Goal: Task Accomplishment & Management: Use online tool/utility

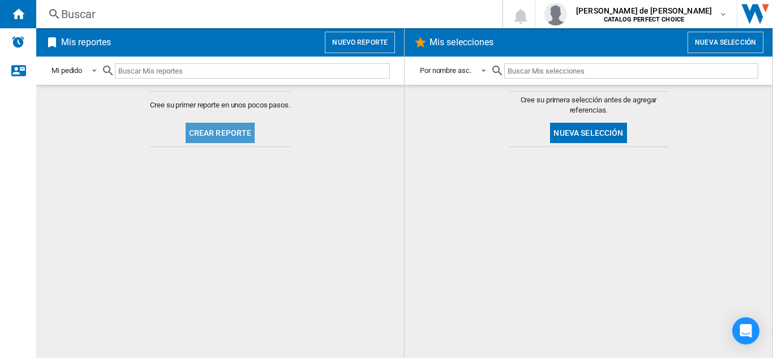
click at [216, 135] on button "Crear reporte" at bounding box center [221, 133] width 70 height 20
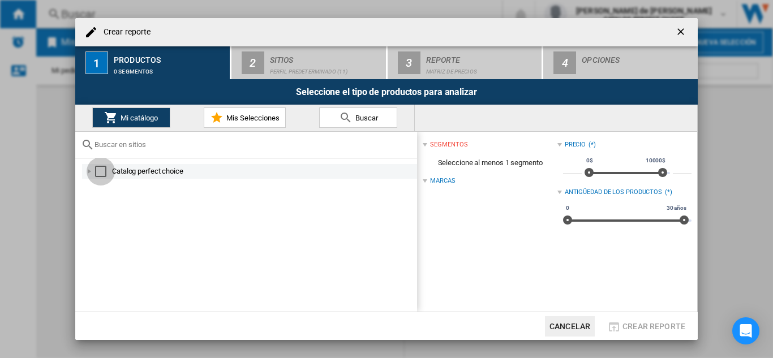
click at [101, 175] on div "Select" at bounding box center [100, 171] width 11 height 11
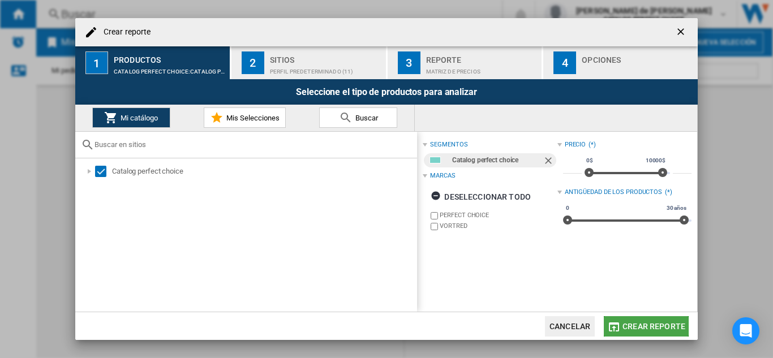
click at [626, 326] on span "Crear reporte" at bounding box center [653, 326] width 63 height 9
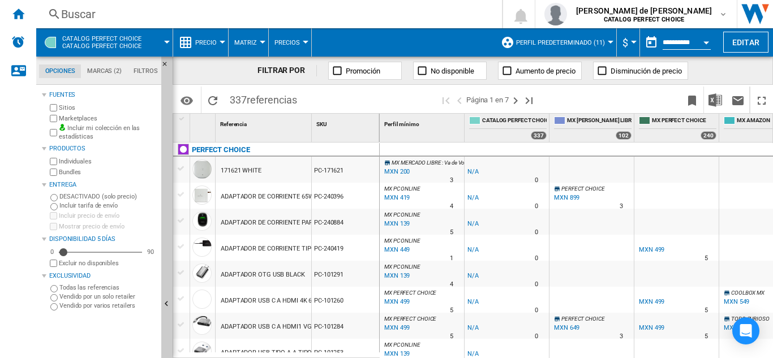
click at [600, 75] on ng-md-icon at bounding box center [601, 70] width 11 height 11
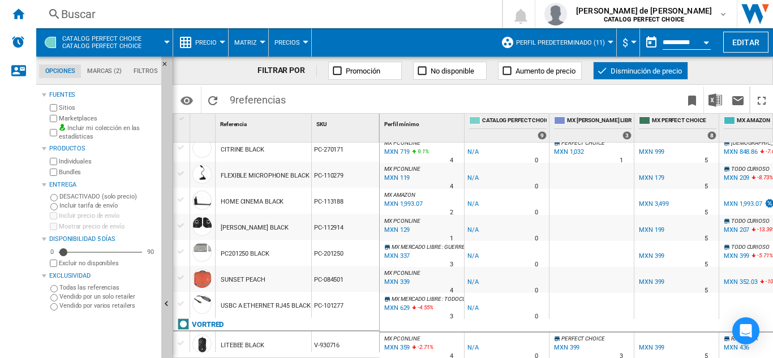
click at [604, 74] on ng-md-icon at bounding box center [601, 70] width 11 height 11
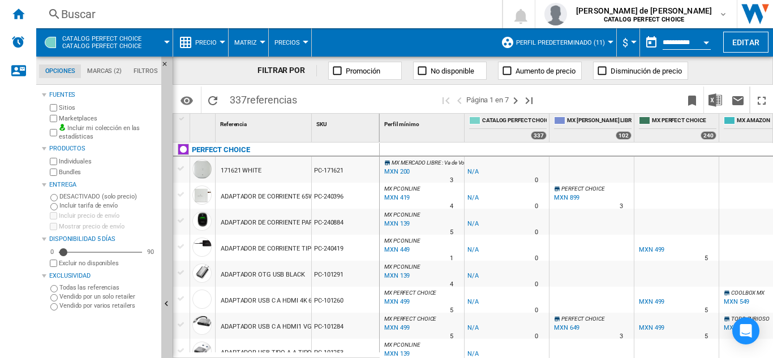
click at [339, 72] on ng-md-icon at bounding box center [337, 70] width 11 height 11
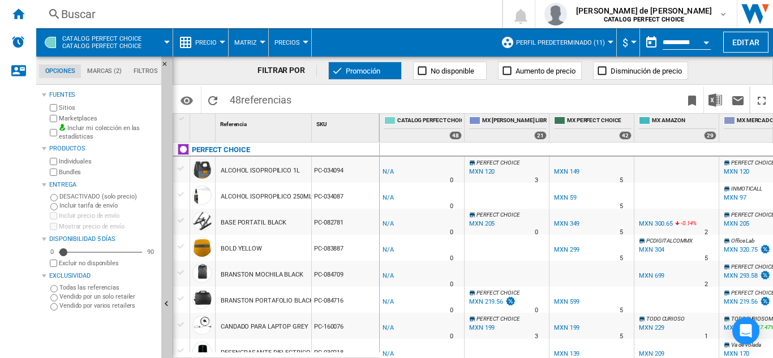
click at [332, 72] on ng-md-icon at bounding box center [337, 70] width 11 height 11
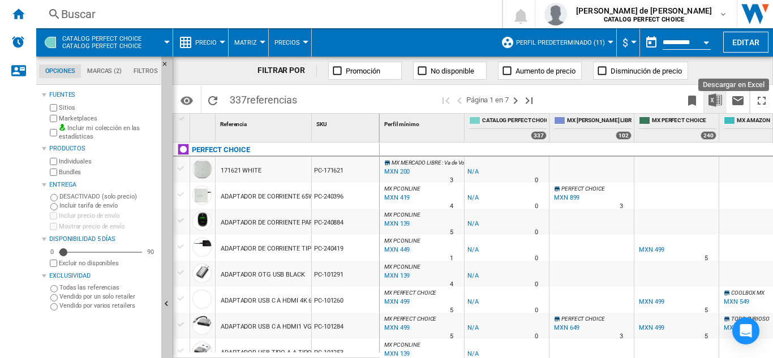
click at [713, 102] on img "Descargar en Excel" at bounding box center [715, 100] width 14 height 14
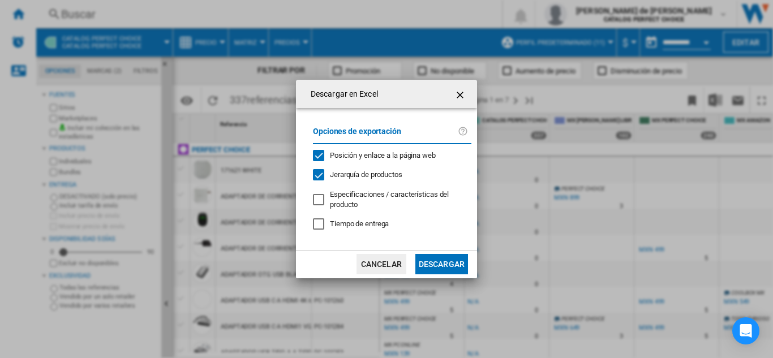
click at [313, 197] on div at bounding box center [318, 199] width 11 height 11
click at [431, 266] on button "Descargar" at bounding box center [441, 264] width 53 height 20
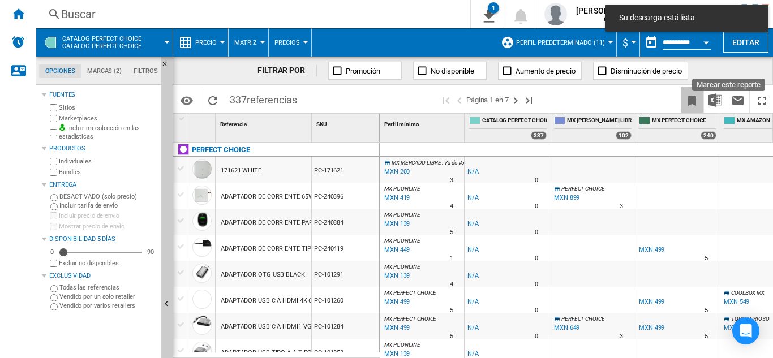
click at [691, 103] on ng-md-icon "Marcar este reporte" at bounding box center [692, 101] width 14 height 14
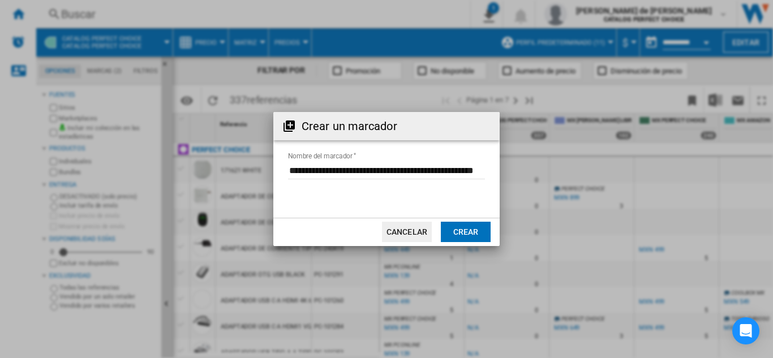
click at [473, 234] on button "Crear" at bounding box center [466, 232] width 50 height 20
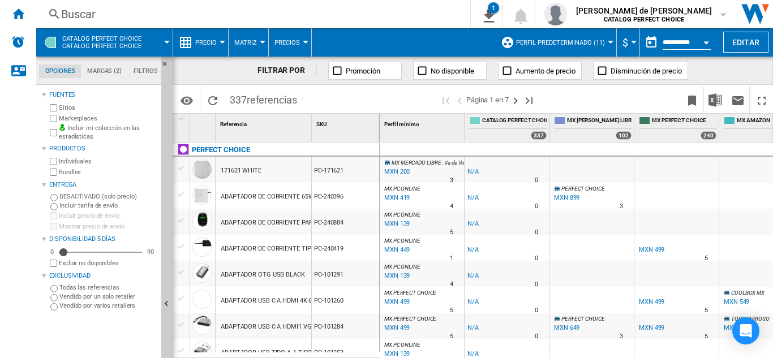
click at [601, 75] on ng-md-icon at bounding box center [601, 70] width 11 height 11
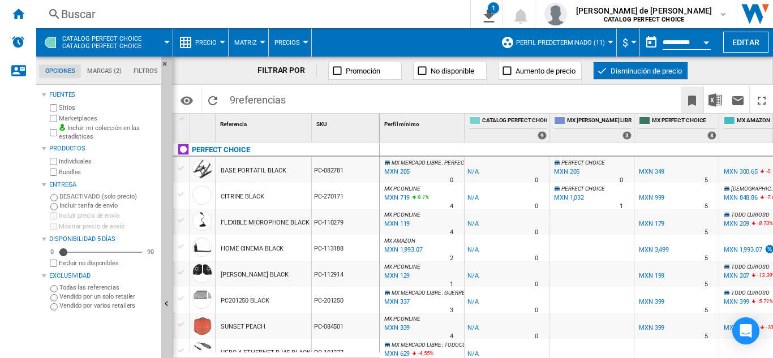
click at [698, 99] on ng-md-icon "Marcar este reporte" at bounding box center [692, 101] width 14 height 14
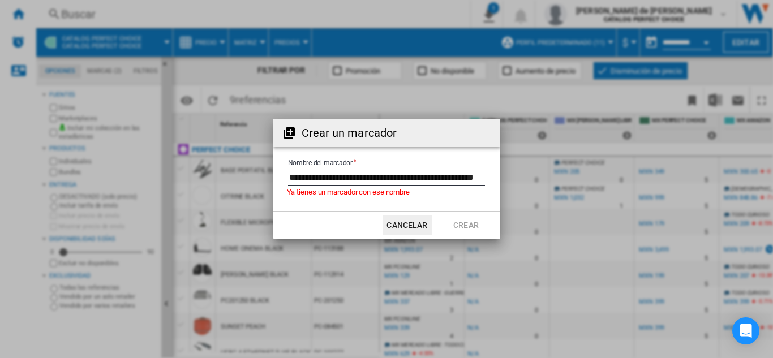
drag, startPoint x: 481, startPoint y: 171, endPoint x: 210, endPoint y: 169, distance: 271.0
click at [210, 169] on div "Crear un marcador Nombre del marcador Ya tienes un marcador con ese nombre Canc…" at bounding box center [386, 179] width 773 height 358
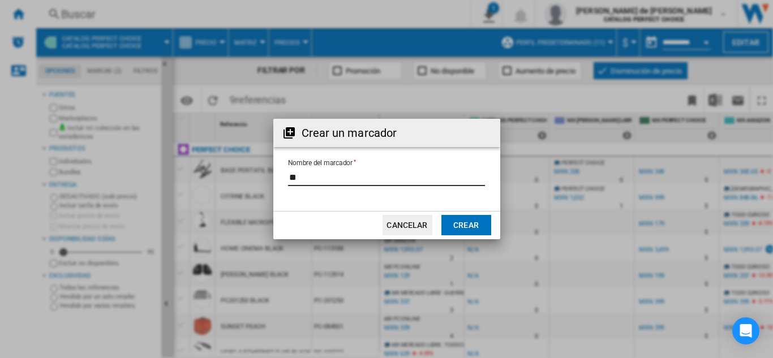
type input "*"
type input "**********"
click at [456, 235] on button "Crear" at bounding box center [466, 225] width 50 height 20
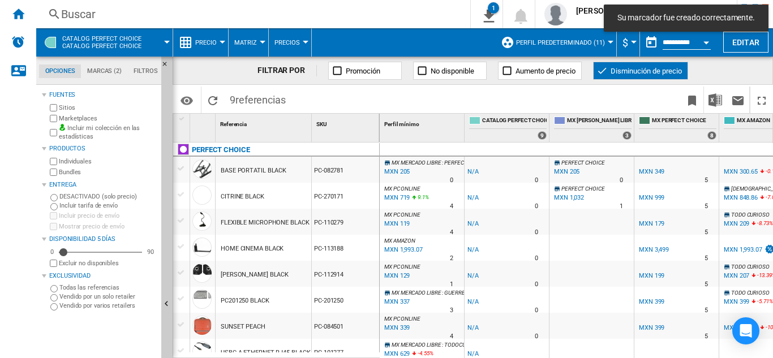
click at [338, 70] on ng-md-icon at bounding box center [337, 70] width 11 height 11
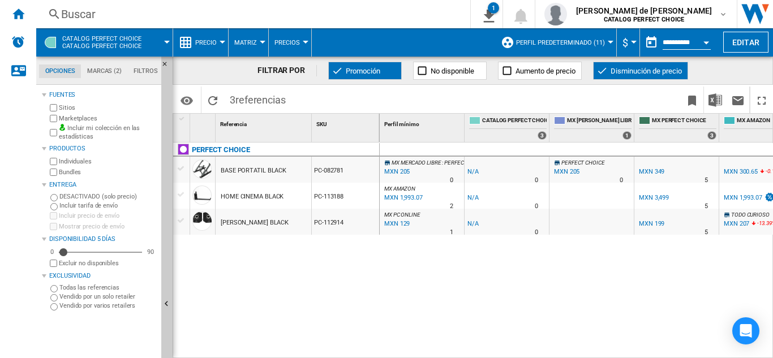
click at [599, 67] on ng-md-icon at bounding box center [601, 70] width 11 height 11
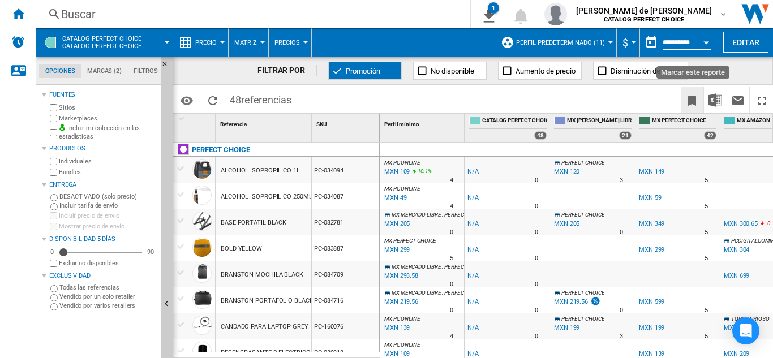
click at [688, 98] on ng-md-icon "Marcar este reporte" at bounding box center [692, 101] width 14 height 14
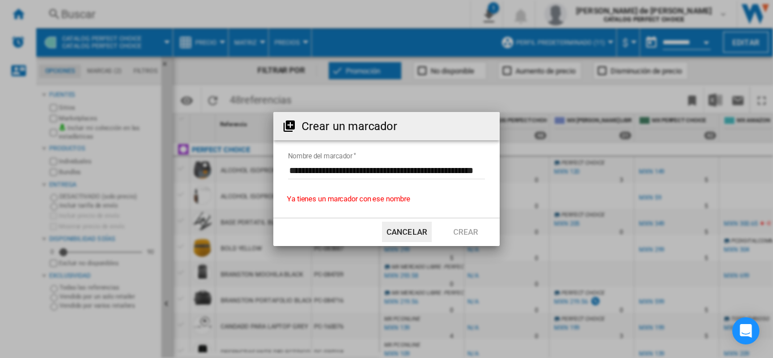
click at [466, 162] on md-input-container "Nombre del marcador" at bounding box center [386, 177] width 199 height 33
click at [486, 171] on form "Nombre del marcador" at bounding box center [386, 172] width 226 height 43
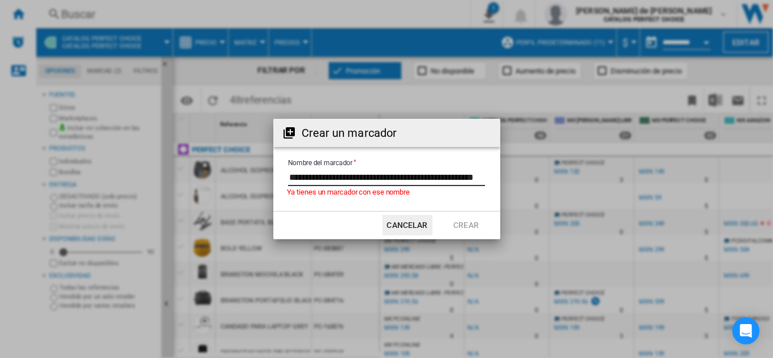
drag, startPoint x: 481, startPoint y: 170, endPoint x: 146, endPoint y: 147, distance: 336.3
click at [146, 147] on div "Crear un marcador Nombre del marcador Ya tienes un marcador con ese nombre Canc…" at bounding box center [386, 179] width 773 height 358
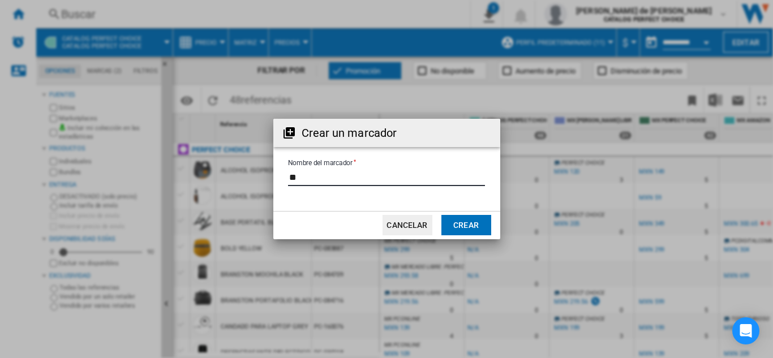
type input "*"
type input "*********"
click at [464, 231] on button "Crear" at bounding box center [466, 225] width 50 height 20
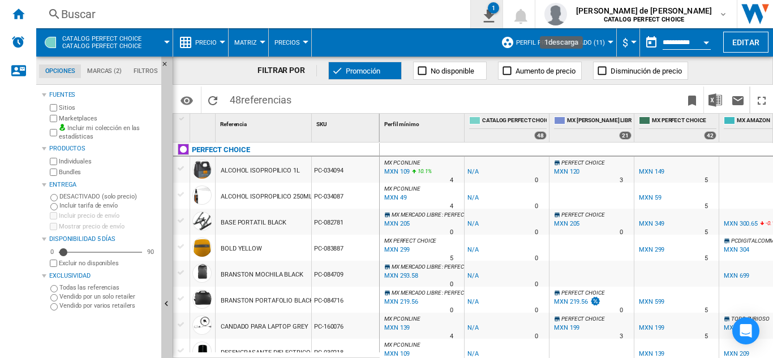
click at [493, 13] on ng-md-icon "1\a descarga" at bounding box center [487, 14] width 14 height 14
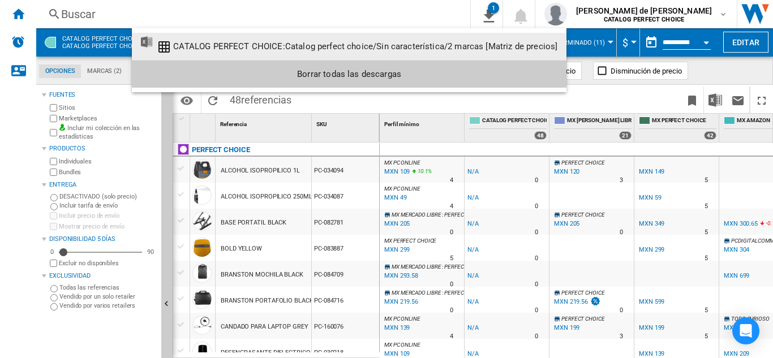
click at [408, 49] on div "CATALOG PERFECT CHOICE:Catalog perfect choice/Sin característica/2 marcas [Matr…" at bounding box center [365, 46] width 384 height 10
